Goal: Check status: Check status

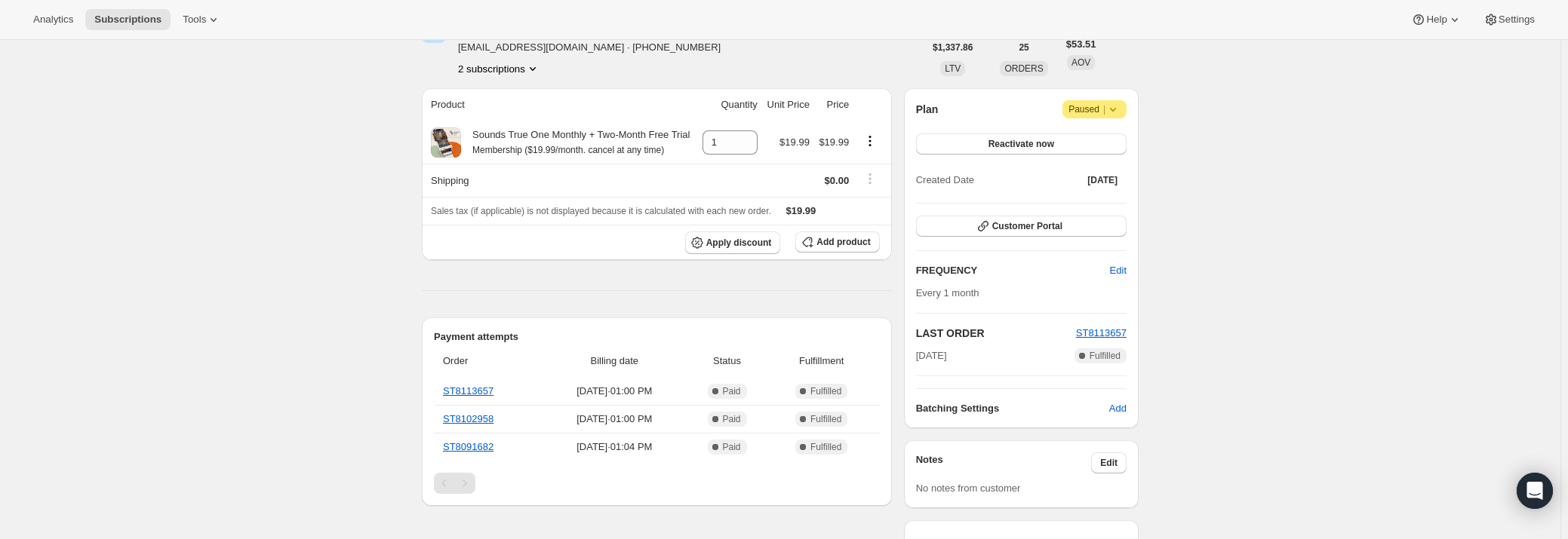
scroll to position [137, 0]
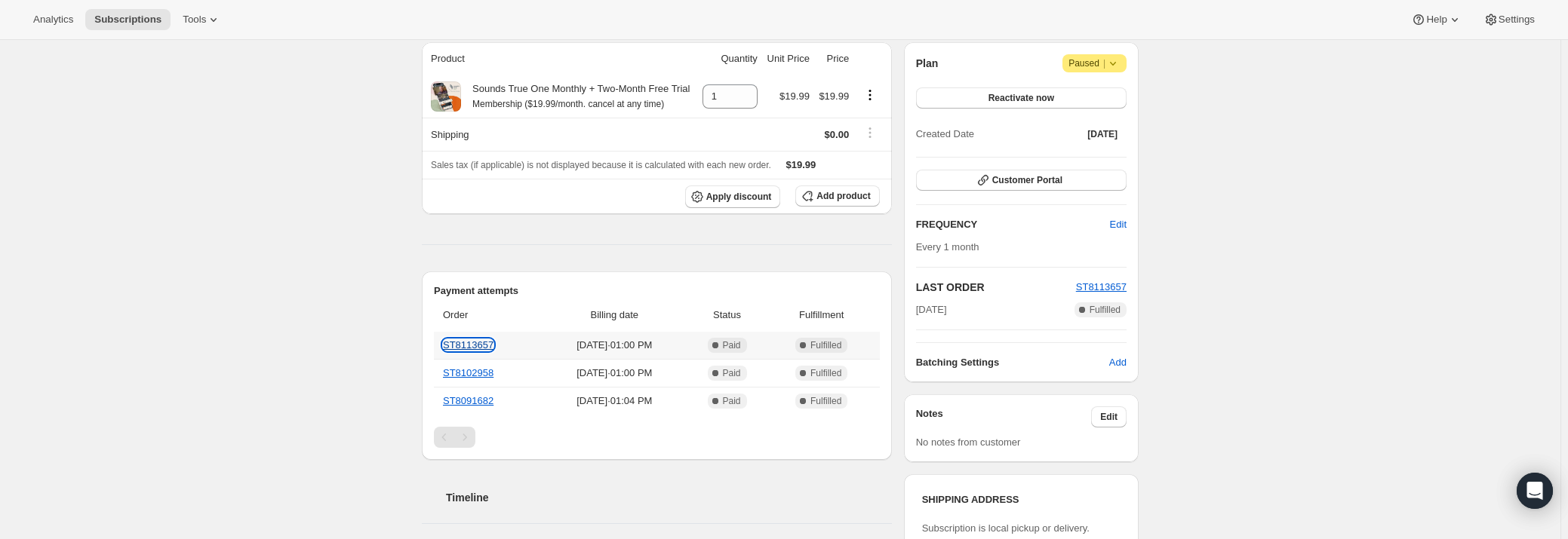
click at [483, 339] on link "ST8113657" at bounding box center [468, 345] width 50 height 11
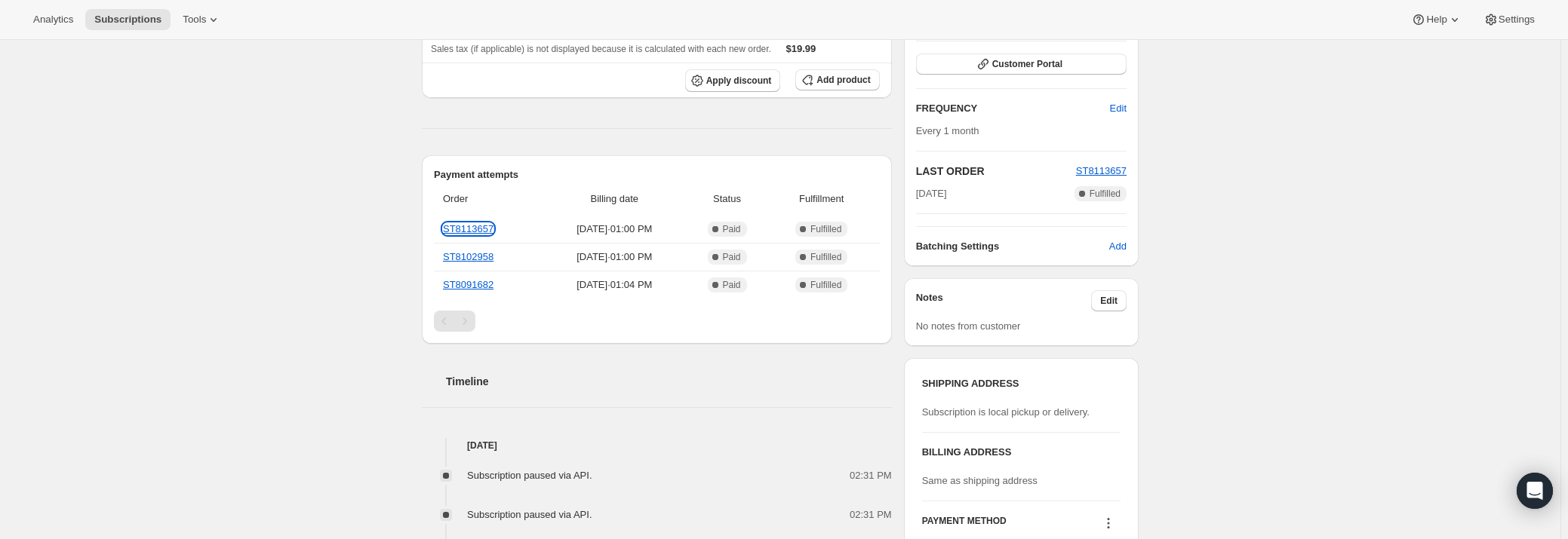
scroll to position [480, 0]
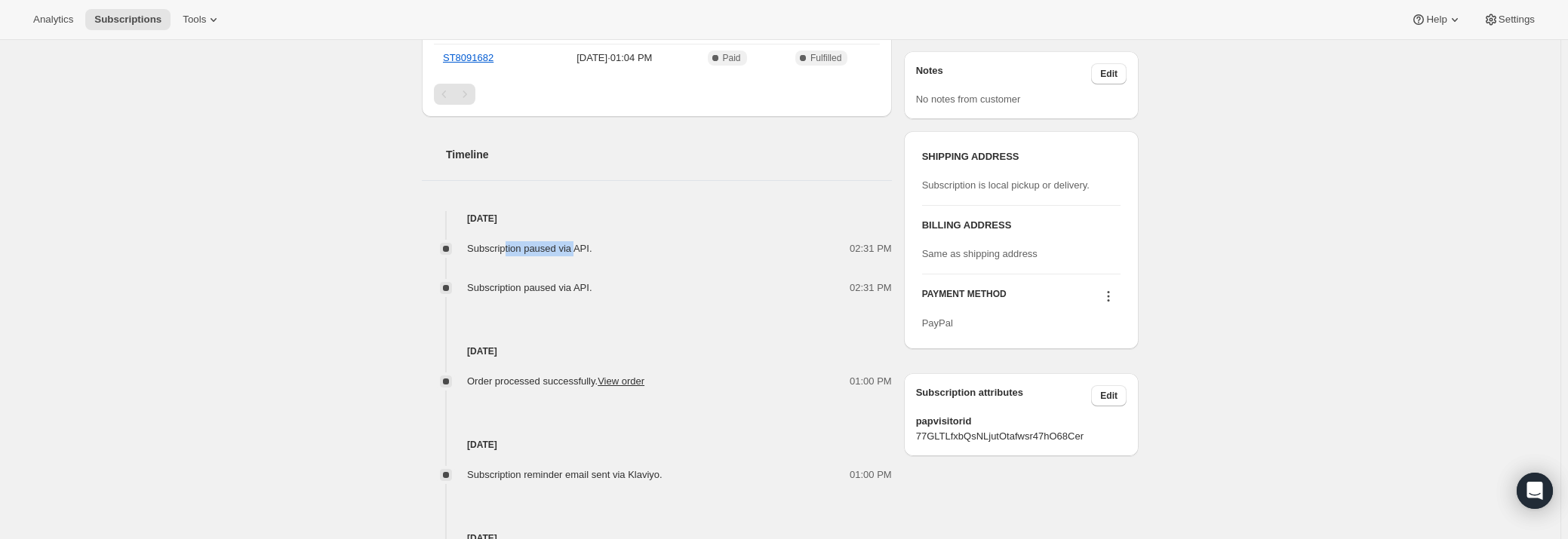
drag, startPoint x: 505, startPoint y: 236, endPoint x: 577, endPoint y: 252, distance: 73.8
click at [577, 252] on div "Subscription paused via API. 02:31 PM Subscription paused via API. 02:31 PM" at bounding box center [657, 261] width 470 height 70
click at [577, 252] on span "Subscription paused via API." at bounding box center [530, 248] width 126 height 11
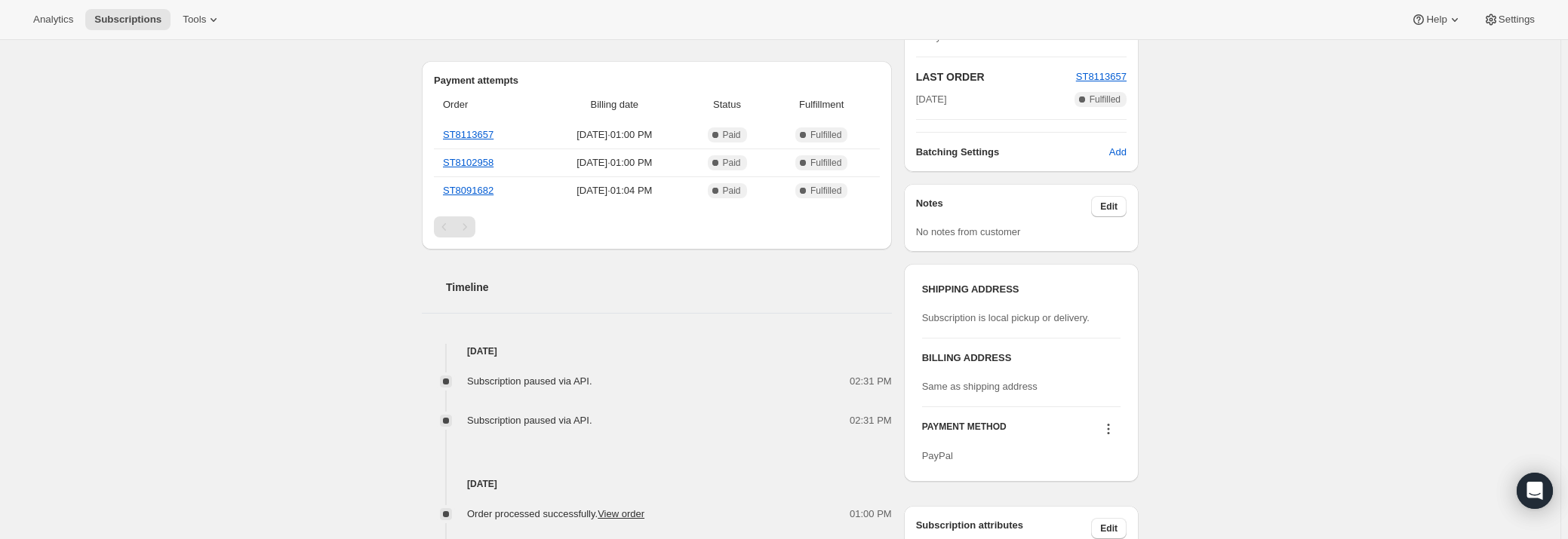
scroll to position [342, 0]
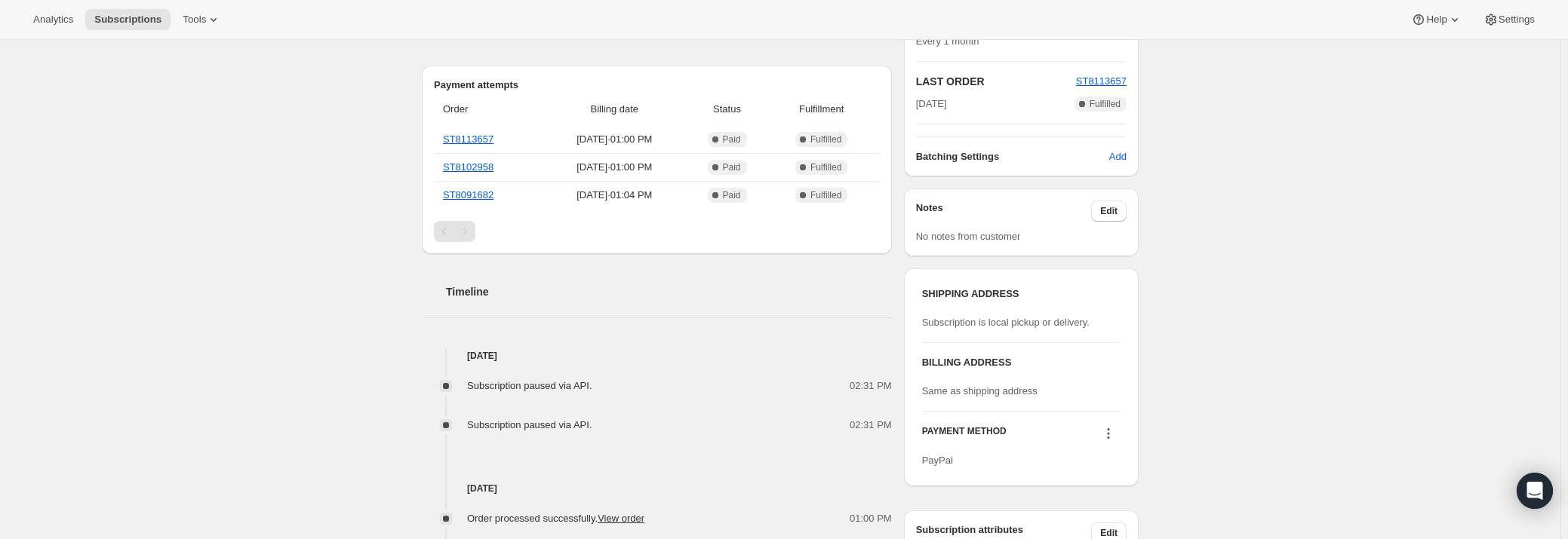
click at [1390, 123] on div "Subscription #17584586951. This page is ready Subscription #17584586951 Success…" at bounding box center [780, 298] width 1561 height 1201
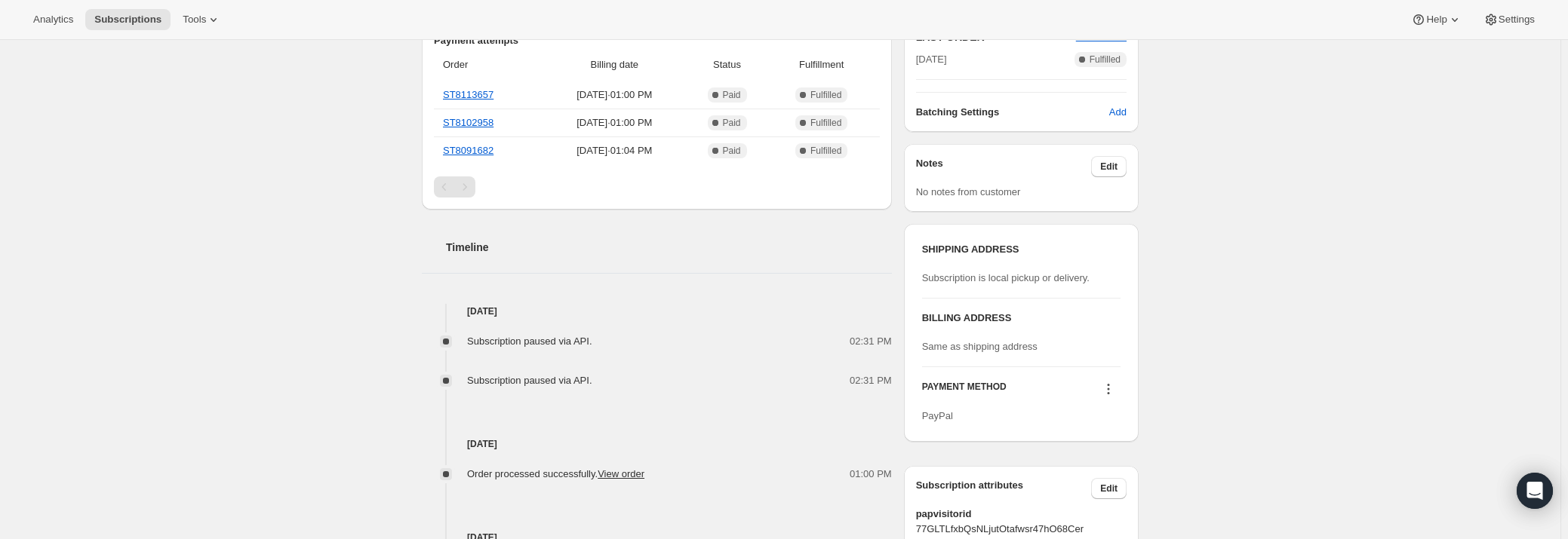
scroll to position [411, 0]
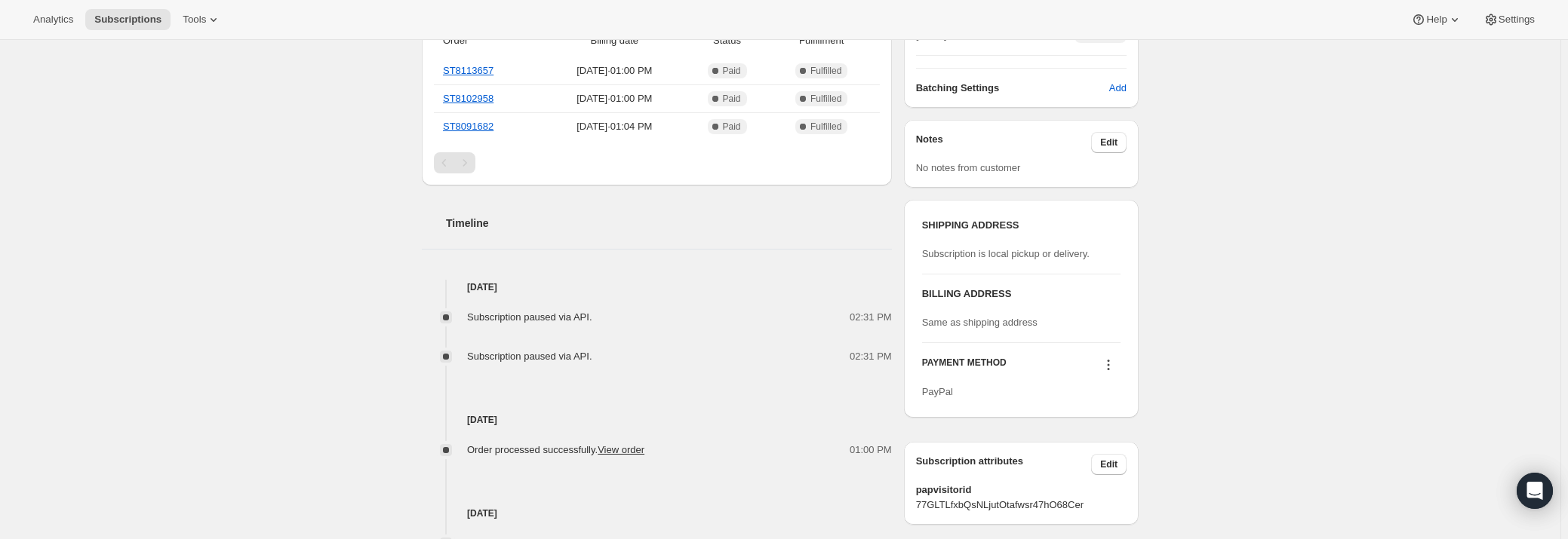
click at [792, 255] on div "Timeline [DATE] Subscription paused via API. 02:31 PM Subscription paused via A…" at bounding box center [657, 485] width 470 height 600
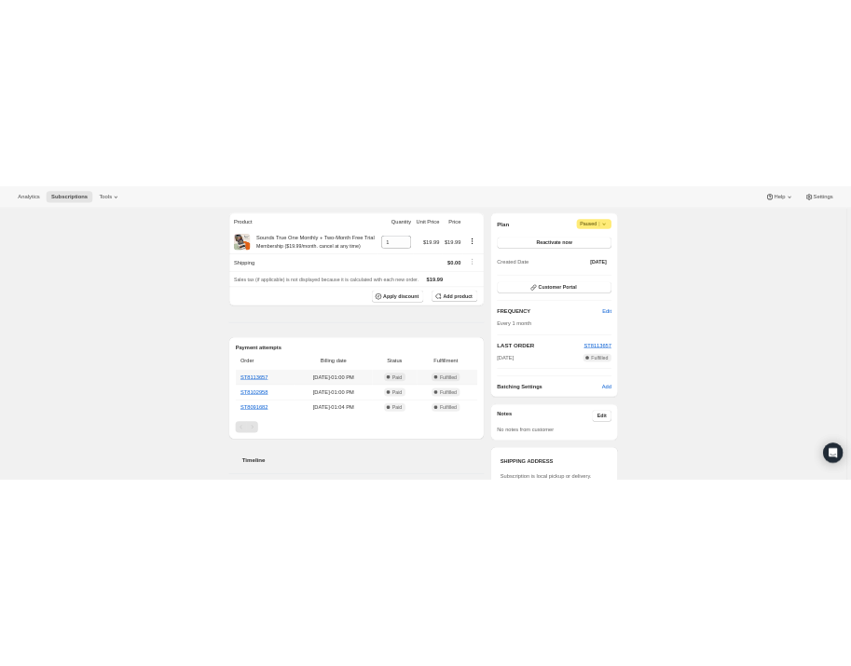
scroll to position [357, 0]
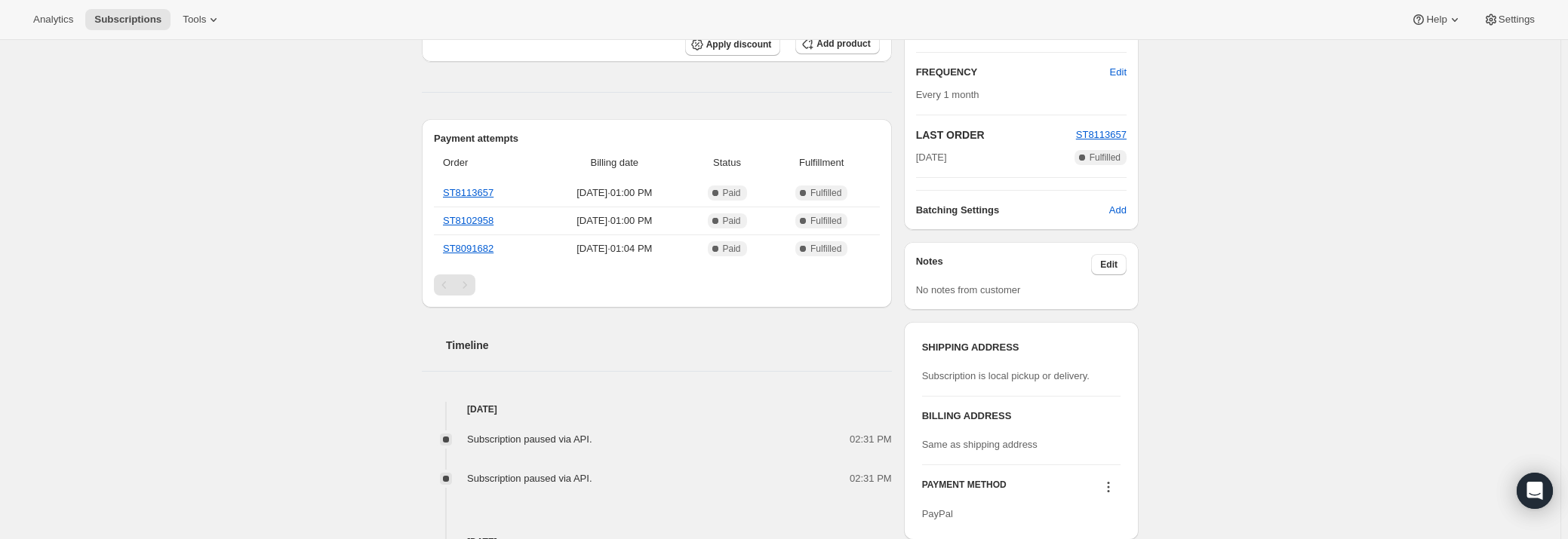
click at [1337, 240] on div "Subscription #17584586951. This page is ready Subscription #17584586951 Success…" at bounding box center [780, 352] width 1561 height 1201
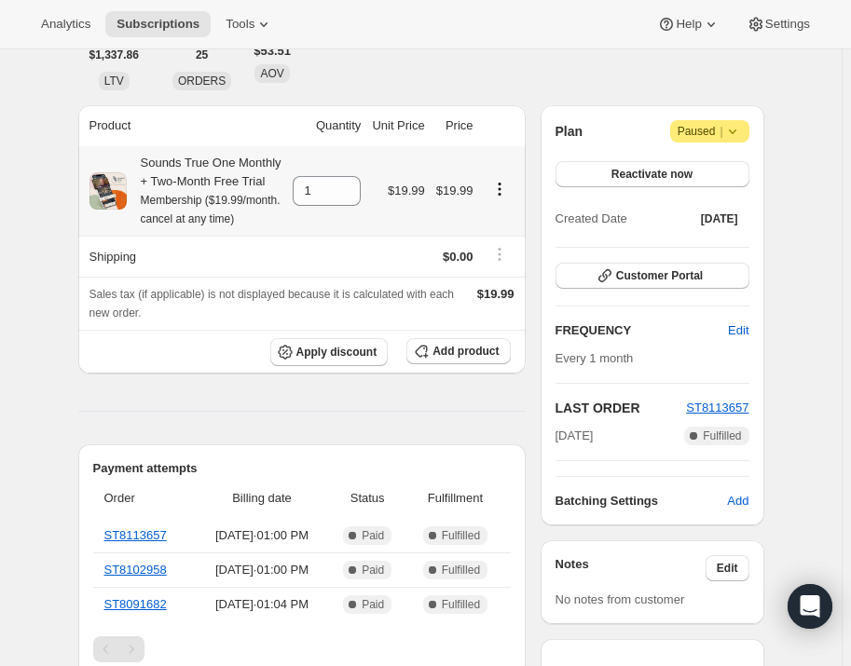
scroll to position [0, 0]
